Goal: Contribute content

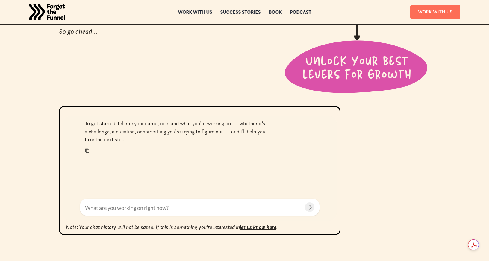
scroll to position [185, 0]
click at [180, 209] on textarea at bounding box center [193, 208] width 217 height 8
paste textarea "To bring urgent awareness to the caregiving crisis silently impacting employees…"
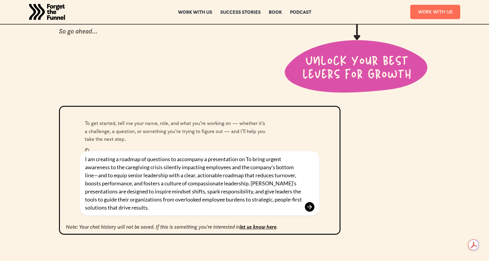
click at [264, 184] on textarea "I am creating a roadmap of questions to accompany a presentation on To bring ur…" at bounding box center [193, 183] width 217 height 57
drag, startPoint x: 296, startPoint y: 184, endPoint x: 264, endPoint y: 183, distance: 32.0
click at [264, 183] on textarea "I am creating a roadmap of questions to accompany a presentation on To bring ur…" at bounding box center [193, 183] width 217 height 57
click at [288, 185] on textarea "I am creating a roadmap of questions to accompany a presentation on To bring ur…" at bounding box center [193, 183] width 217 height 57
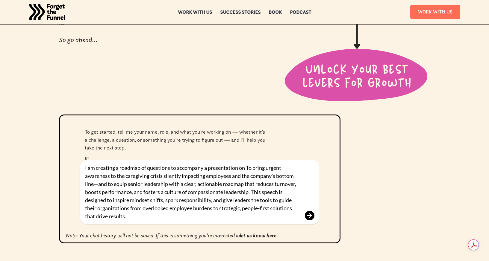
scroll to position [186, 0]
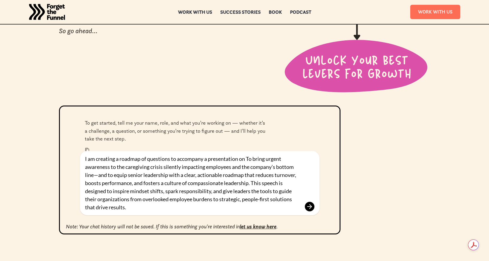
drag, startPoint x: 267, startPoint y: 160, endPoint x: 249, endPoint y: 160, distance: 18.0
click at [249, 160] on textarea "I am creating a roadmap of questions to accompany a presentation on To bring ur…" at bounding box center [193, 183] width 217 height 57
drag, startPoint x: 171, startPoint y: 159, endPoint x: 142, endPoint y: 159, distance: 29.0
click at [142, 159] on textarea "I am creating a roadmap of questions to accompany a presentation on bringing ur…" at bounding box center [193, 183] width 217 height 57
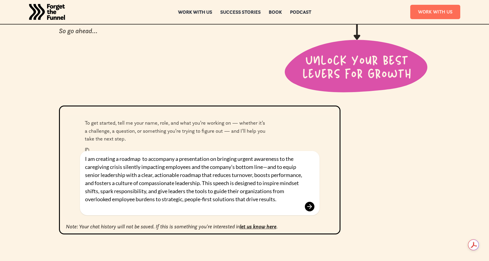
type textarea "I am creating a roadmap to accompany a presentation on bringing urgent awarenes…"
click at [308, 206] on icon at bounding box center [309, 206] width 7 height 7
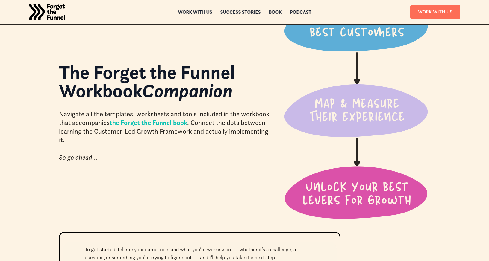
scroll to position [55, 0]
